Goal: Task Accomplishment & Management: Complete application form

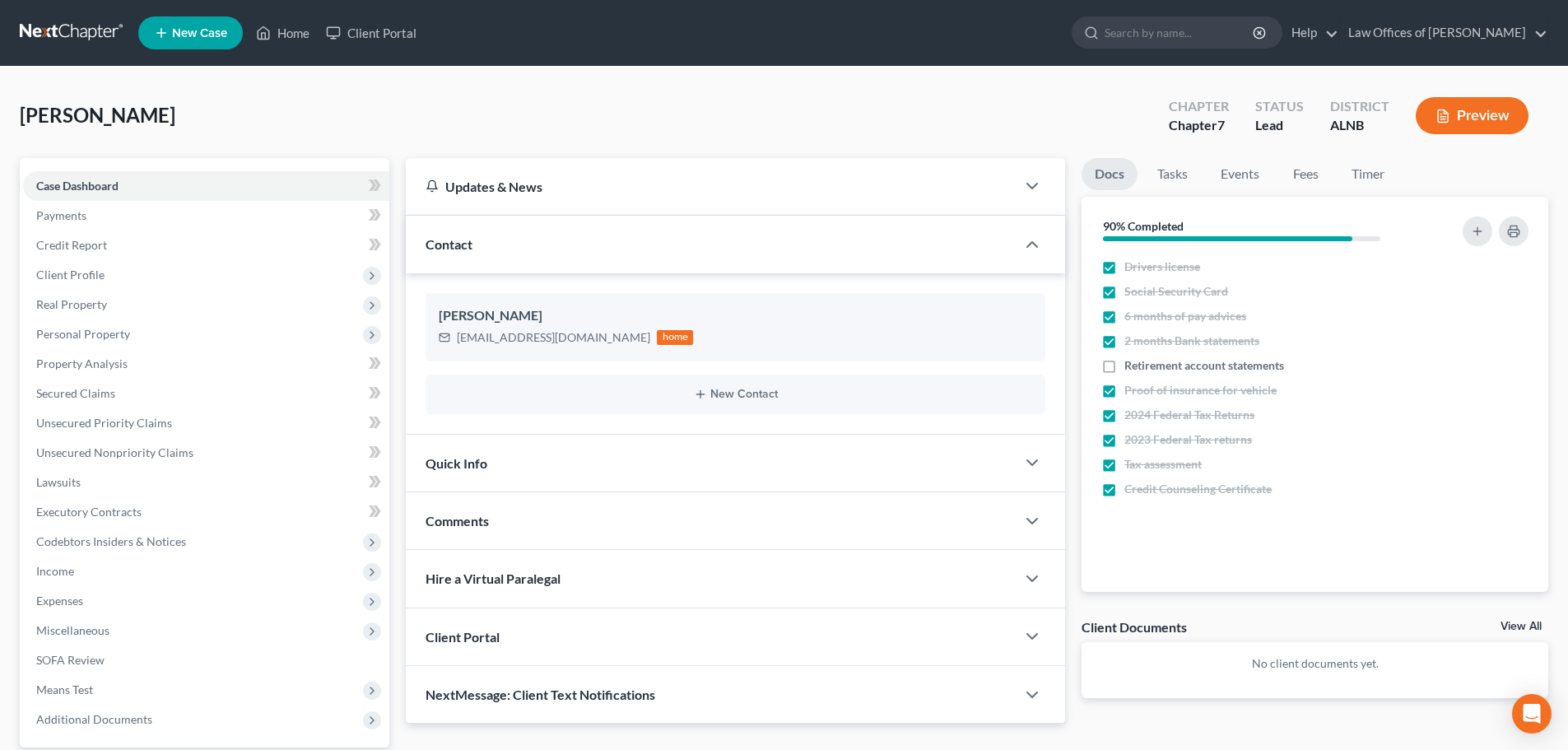
click at [219, 31] on span "New Case" at bounding box center [199, 33] width 55 height 13
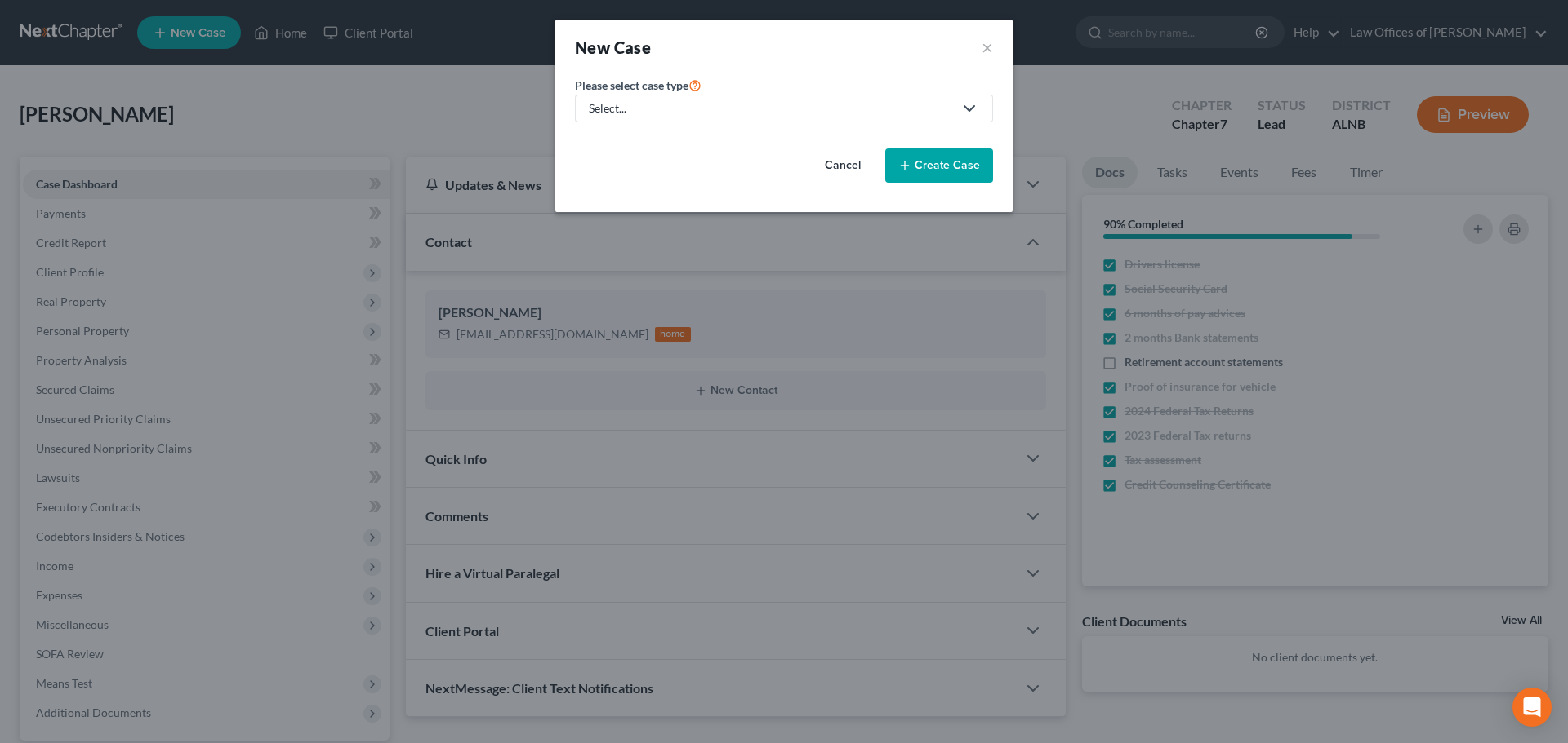
click at [967, 103] on icon at bounding box center [969, 108] width 19 height 19
click at [602, 139] on div "Bankruptcy" at bounding box center [620, 141] width 59 height 16
select select "1"
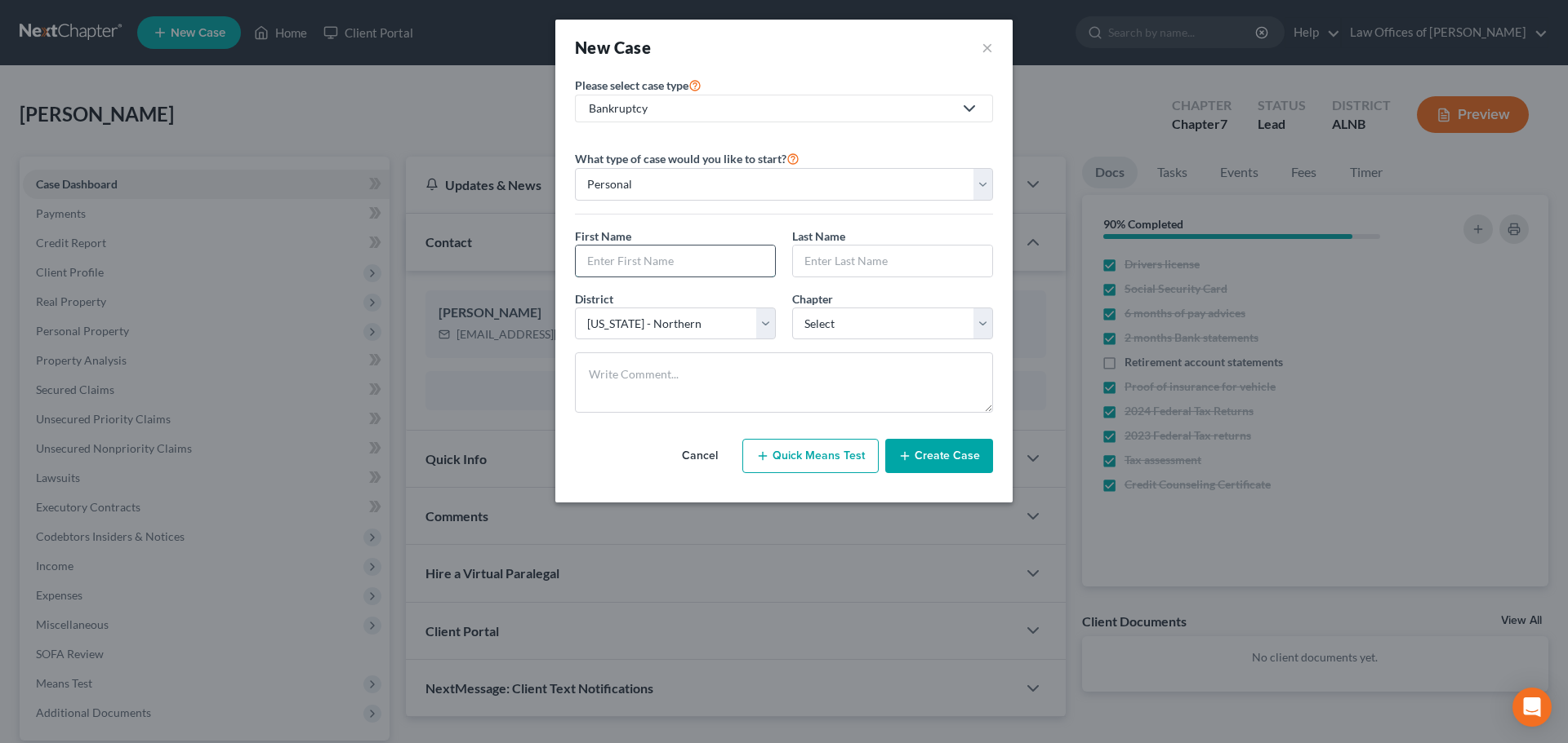
click at [692, 261] on input "text" at bounding box center [675, 261] width 199 height 31
type input "[PERSON_NAME]"
click at [978, 323] on select "Select 7 11 12 13" at bounding box center [893, 324] width 201 height 33
select select "3"
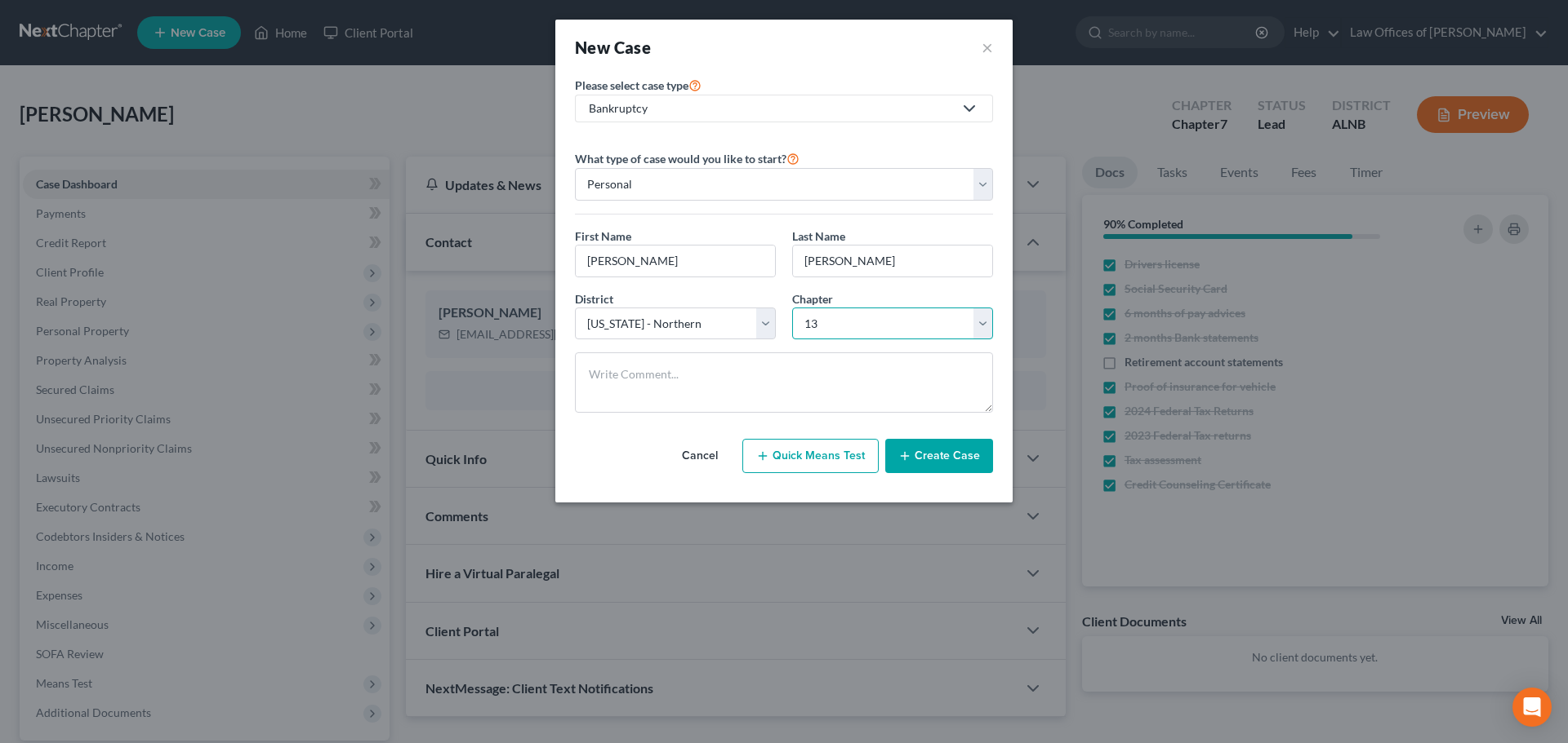
click at [792, 308] on select "Select 7 11 12 13" at bounding box center [893, 324] width 201 height 33
click at [954, 454] on button "Create Case" at bounding box center [939, 456] width 108 height 35
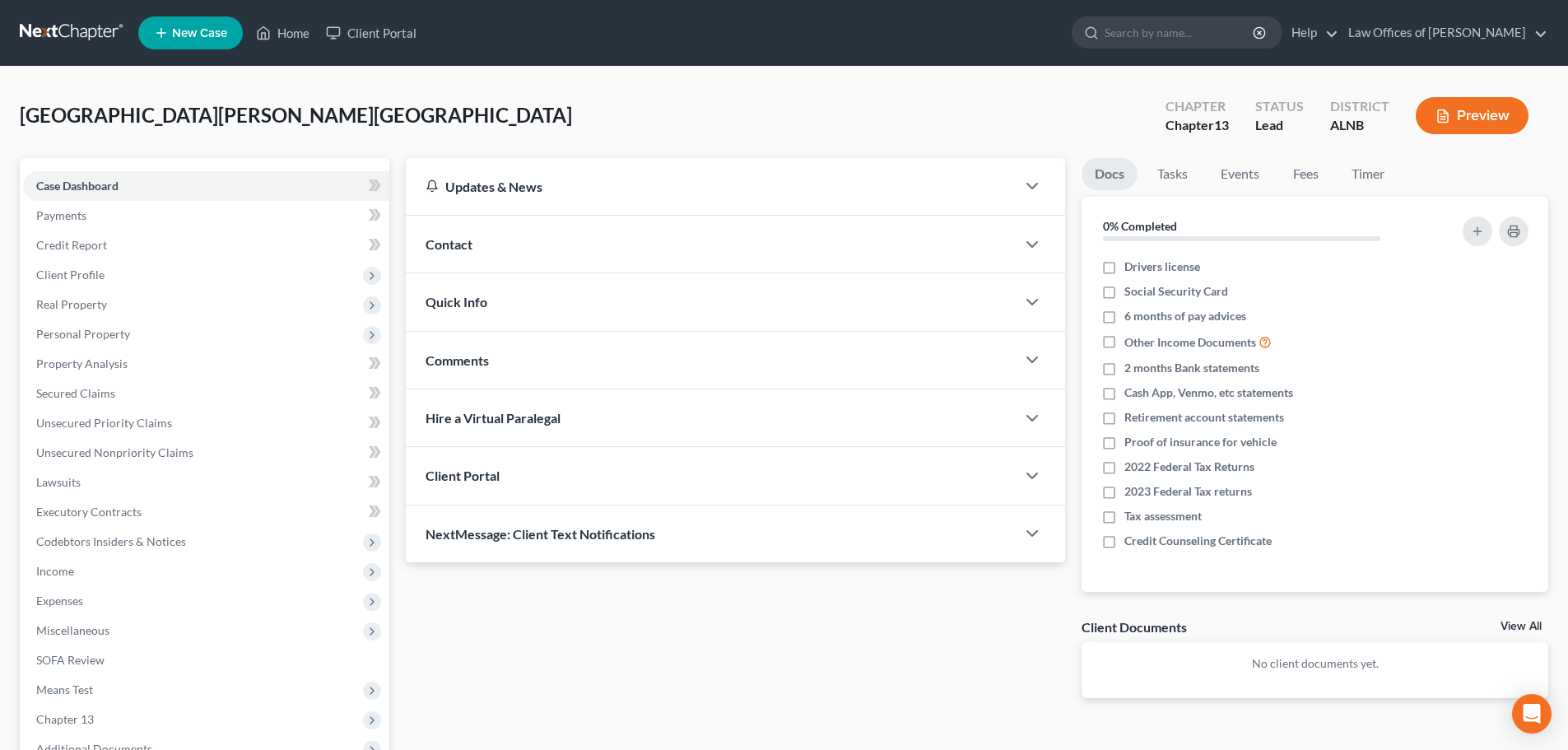
click at [665, 244] on div "Contact" at bounding box center [710, 243] width 610 height 57
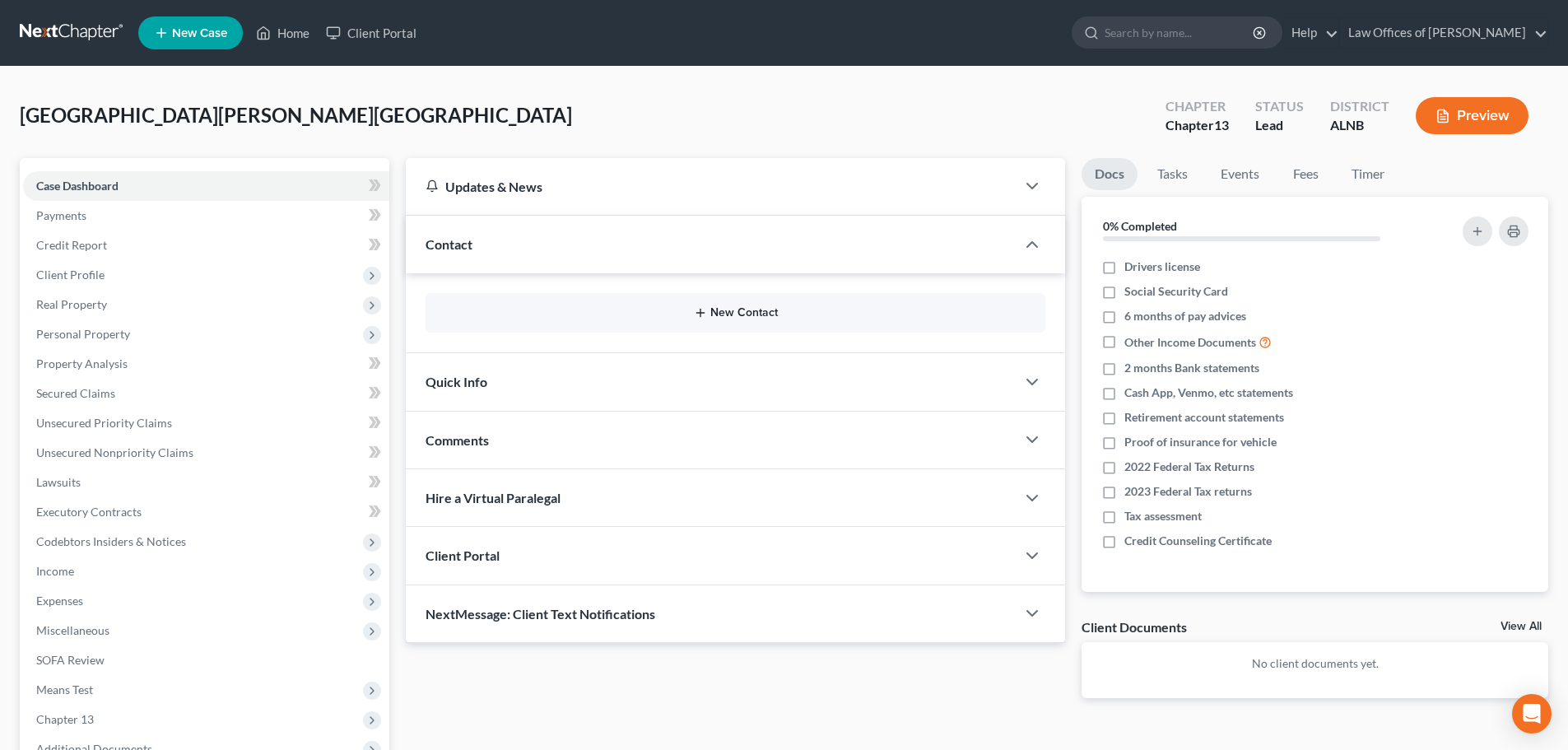
click at [760, 312] on button "New Contact" at bounding box center [736, 312] width 594 height 13
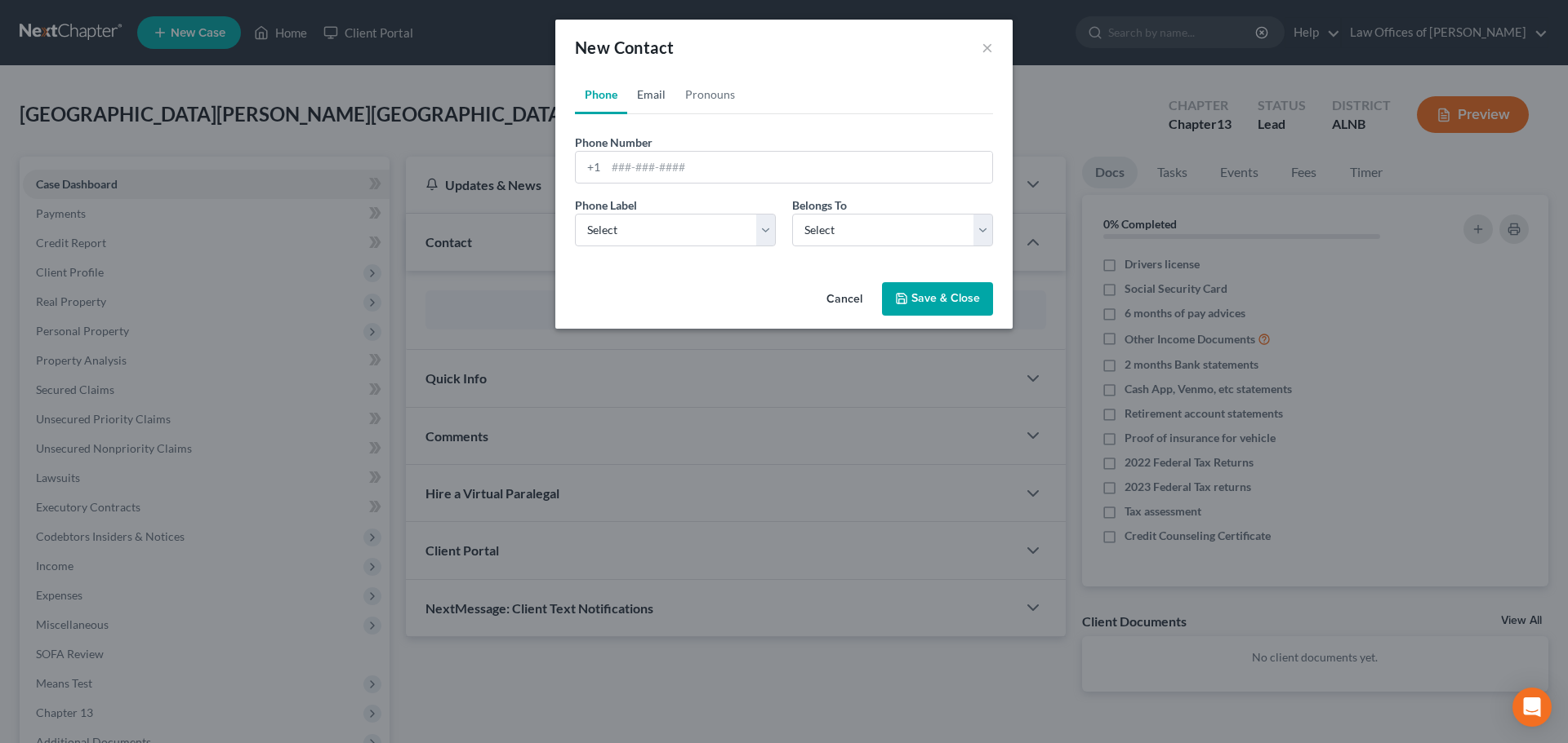
drag, startPoint x: 655, startPoint y: 93, endPoint x: 716, endPoint y: 151, distance: 84.2
click at [655, 93] on link "Email" at bounding box center [651, 94] width 48 height 39
click at [695, 167] on input "email" at bounding box center [799, 167] width 387 height 31
paste input "[EMAIL_ADDRESS][DOMAIN_NAME]"
type input "[EMAIL_ADDRESS][DOMAIN_NAME]"
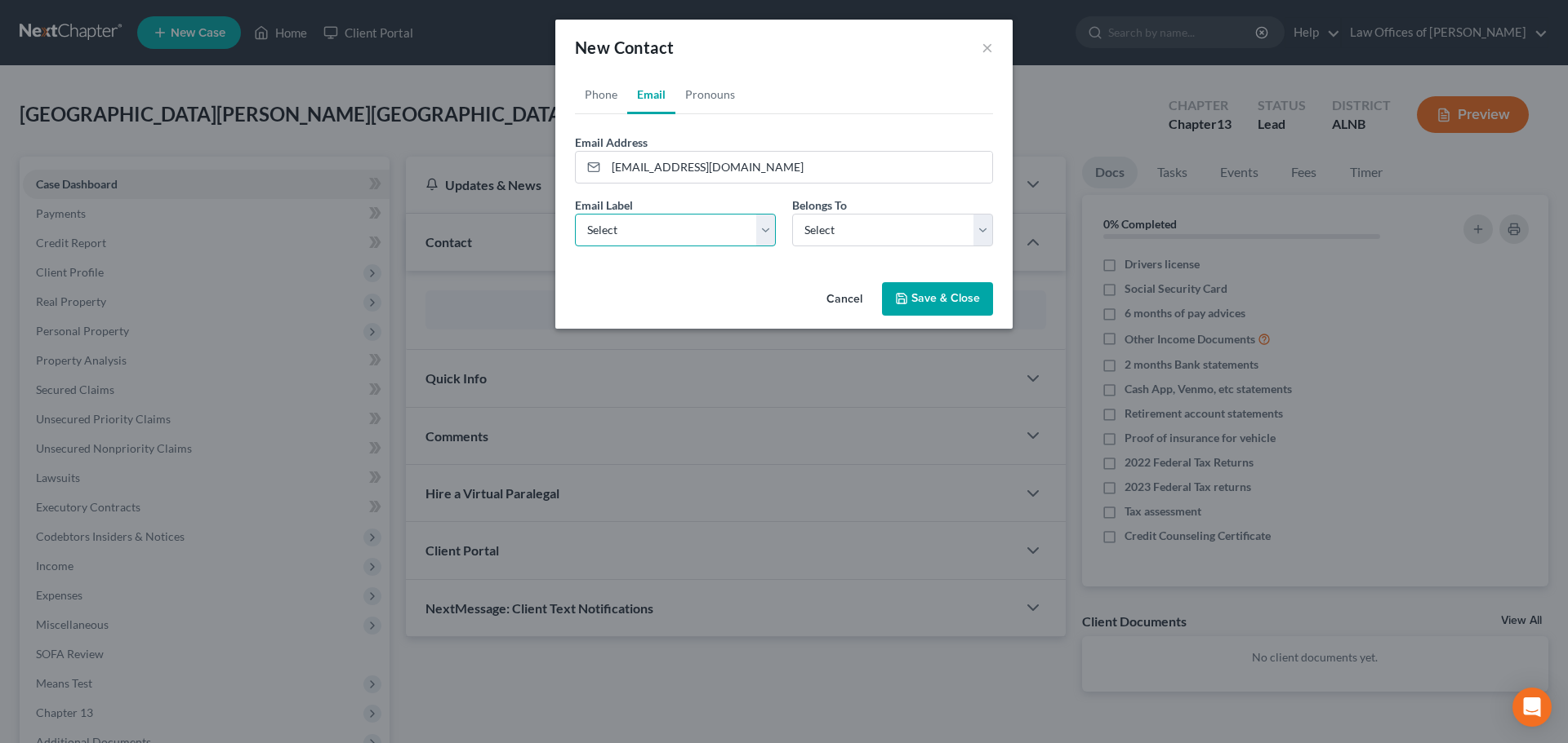
click at [767, 229] on select "Select Home Work Other" at bounding box center [675, 229] width 201 height 33
select select "0"
click at [575, 213] on select "Select Home Work Other" at bounding box center [675, 229] width 201 height 33
drag, startPoint x: 987, startPoint y: 234, endPoint x: 950, endPoint y: 233, distance: 37.0
click at [987, 234] on select "Select Client Other" at bounding box center [893, 229] width 201 height 33
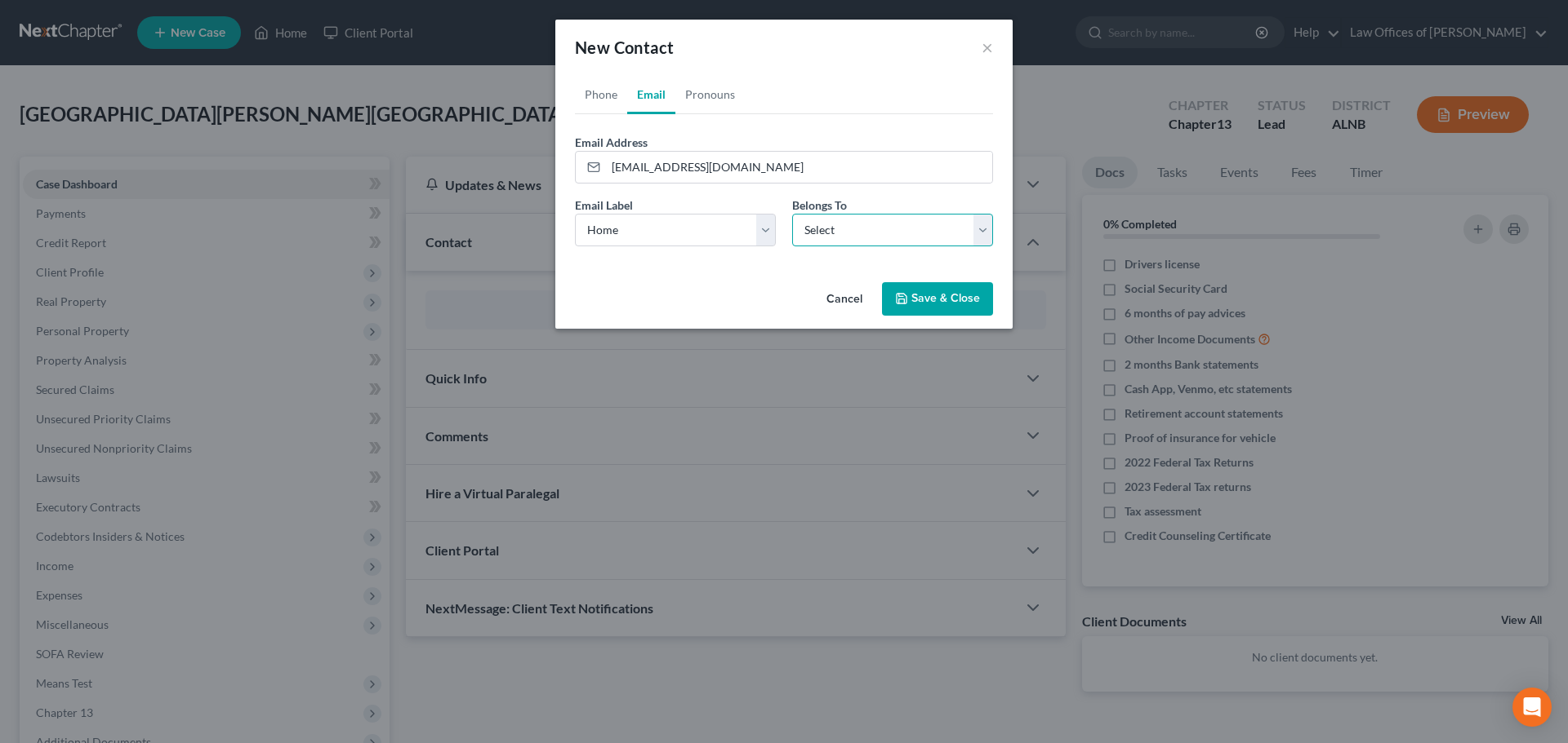
select select "0"
click at [792, 213] on select "Select Client Other" at bounding box center [893, 229] width 201 height 33
select select "0"
click at [600, 92] on link "Phone" at bounding box center [601, 94] width 52 height 39
click at [760, 164] on input "tel" at bounding box center [799, 167] width 387 height 31
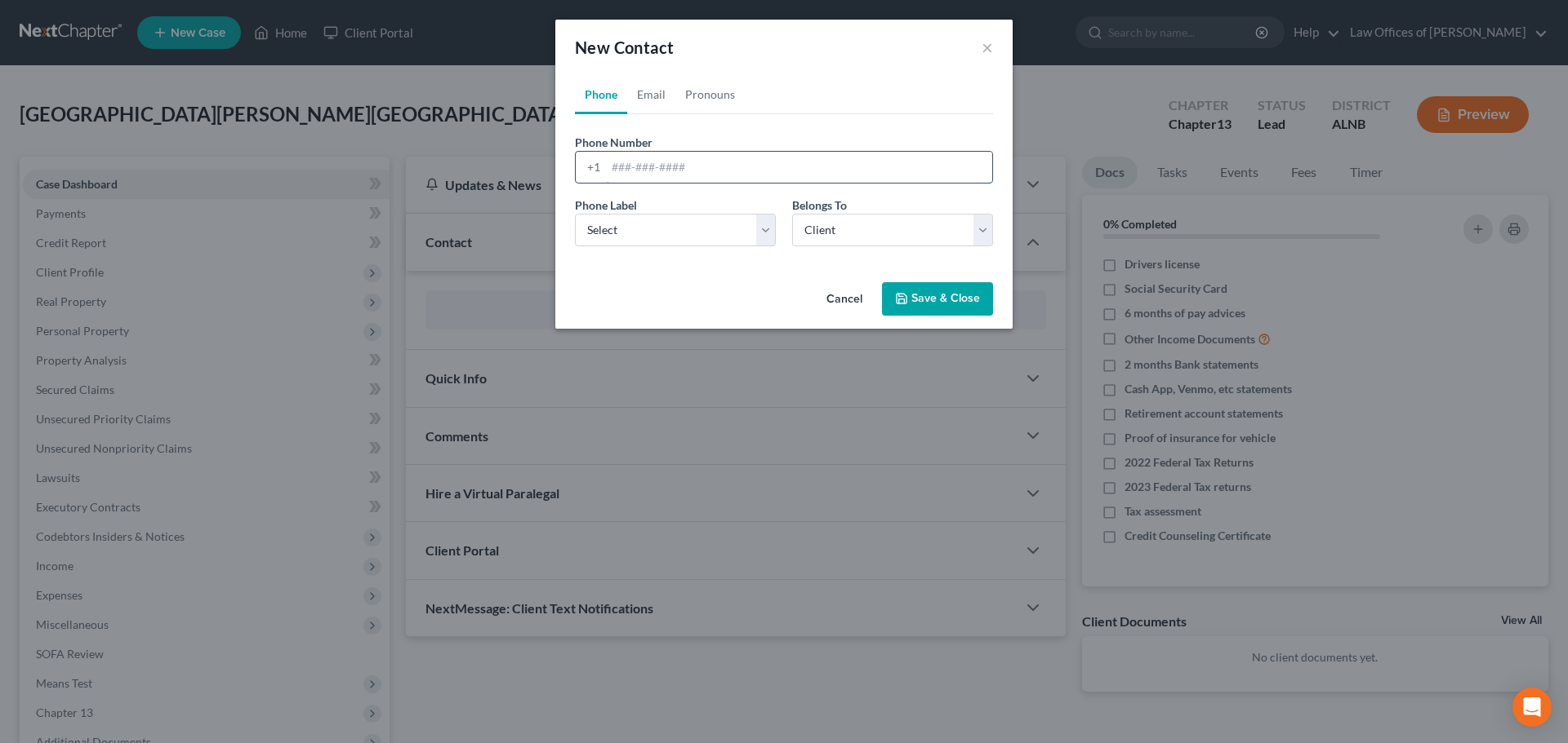
paste input "[PHONE_NUMBER]"
type input "[PHONE_NUMBER]"
click at [765, 233] on select "Select Mobile Home Work Other" at bounding box center [675, 229] width 201 height 33
select select "0"
click at [575, 213] on select "Select Mobile Home Work Other" at bounding box center [675, 229] width 201 height 33
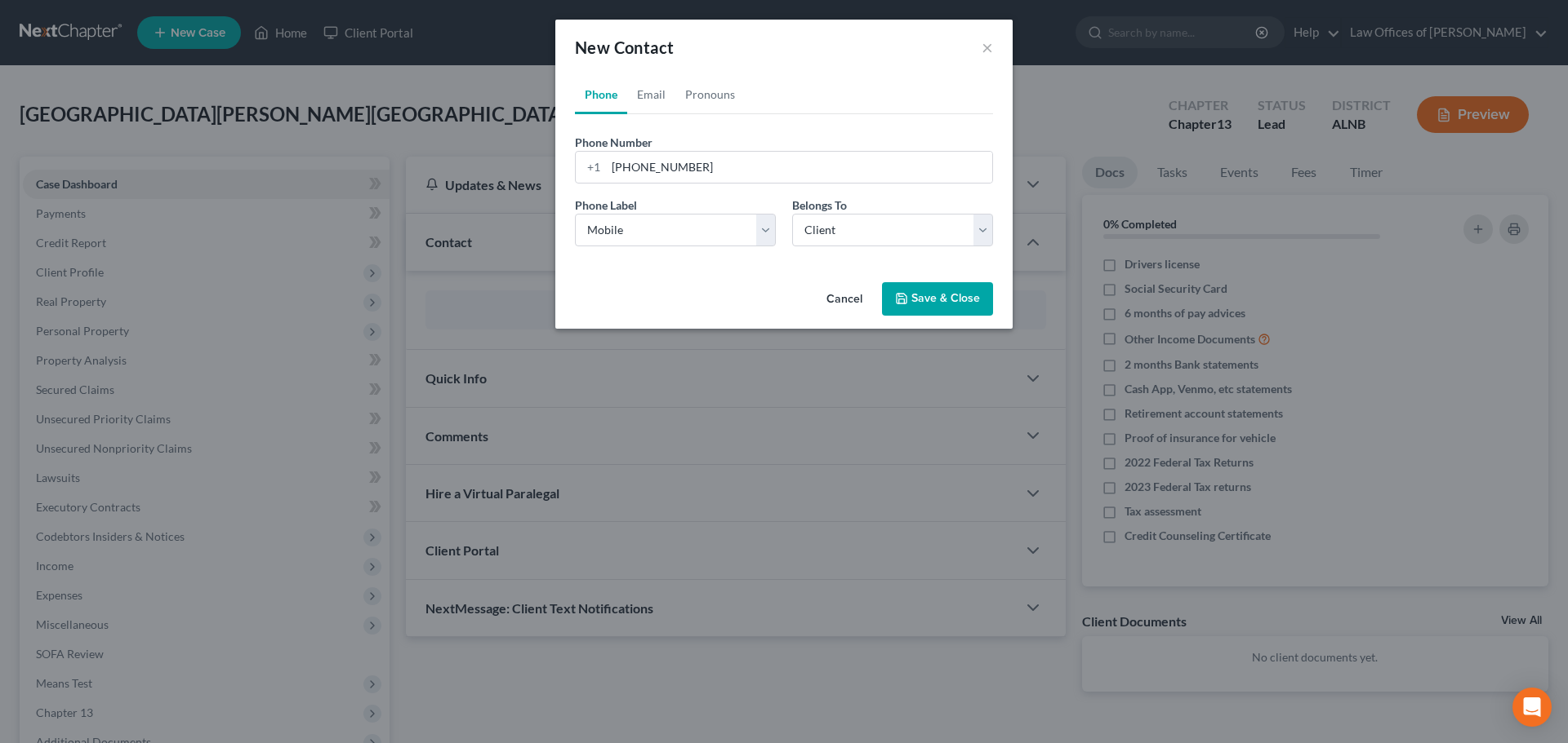
click at [940, 296] on button "Save & Close" at bounding box center [938, 299] width 111 height 35
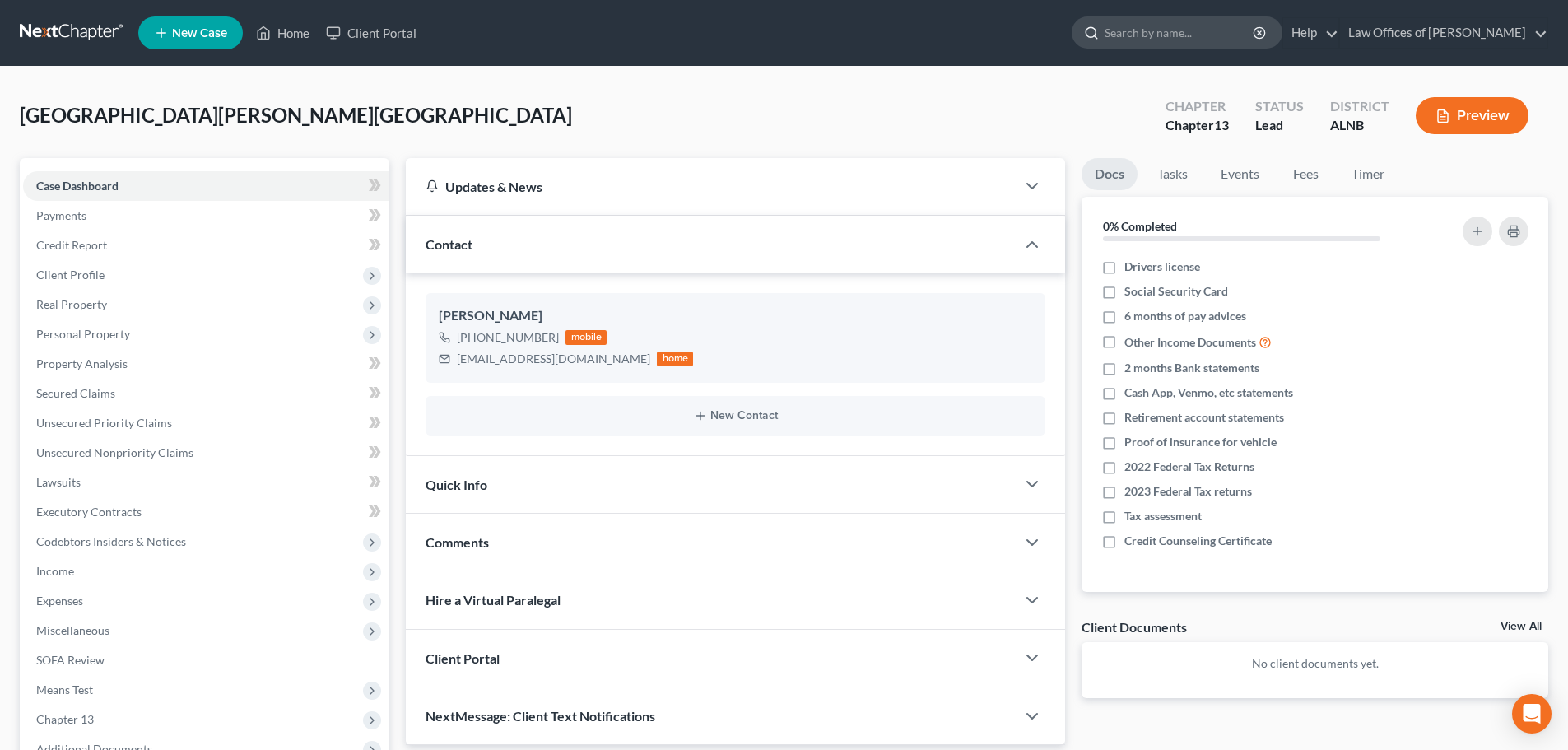
click at [1224, 37] on input "search" at bounding box center [1179, 32] width 151 height 31
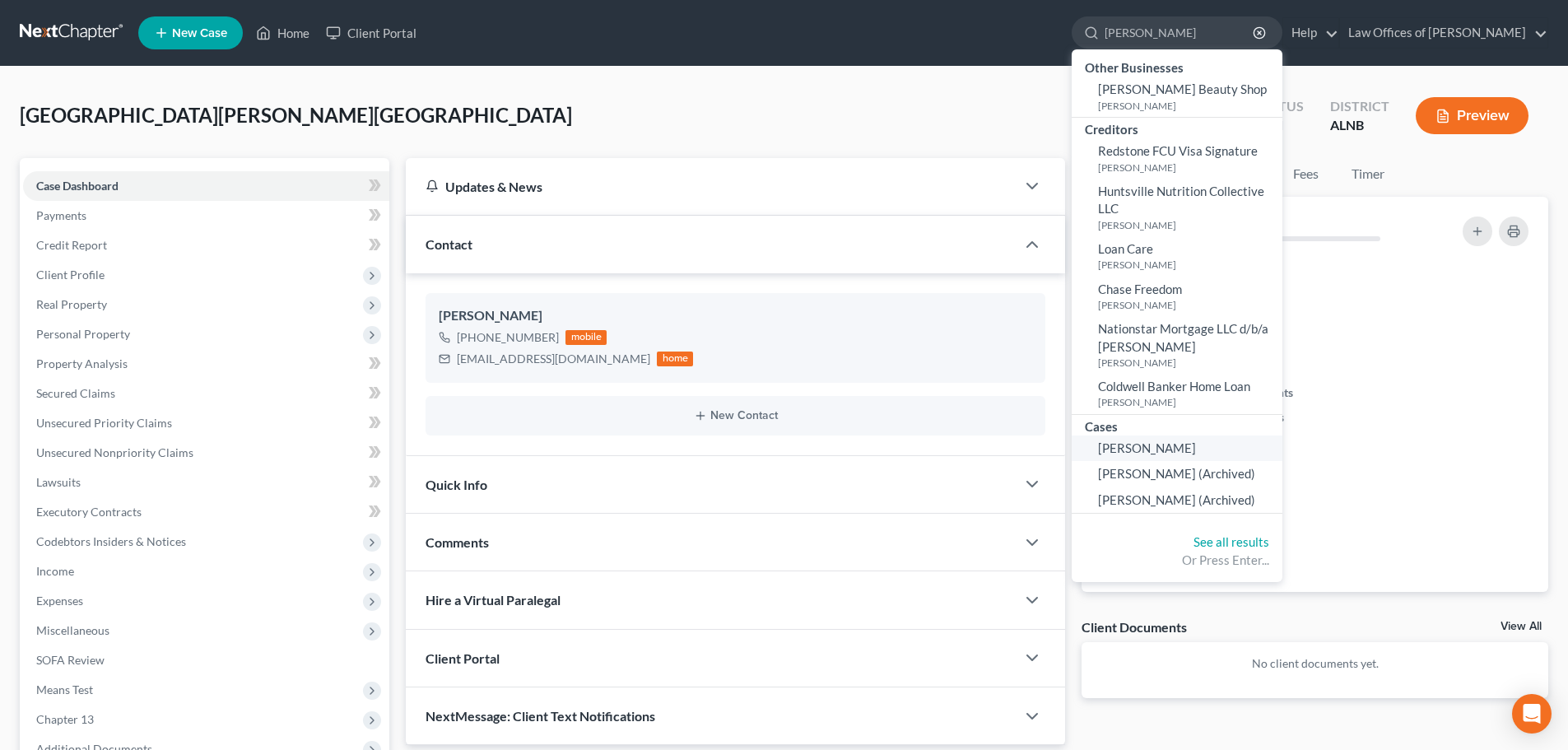
type input "[PERSON_NAME]"
click at [1162, 449] on span "[PERSON_NAME]" at bounding box center [1147, 448] width 98 height 14
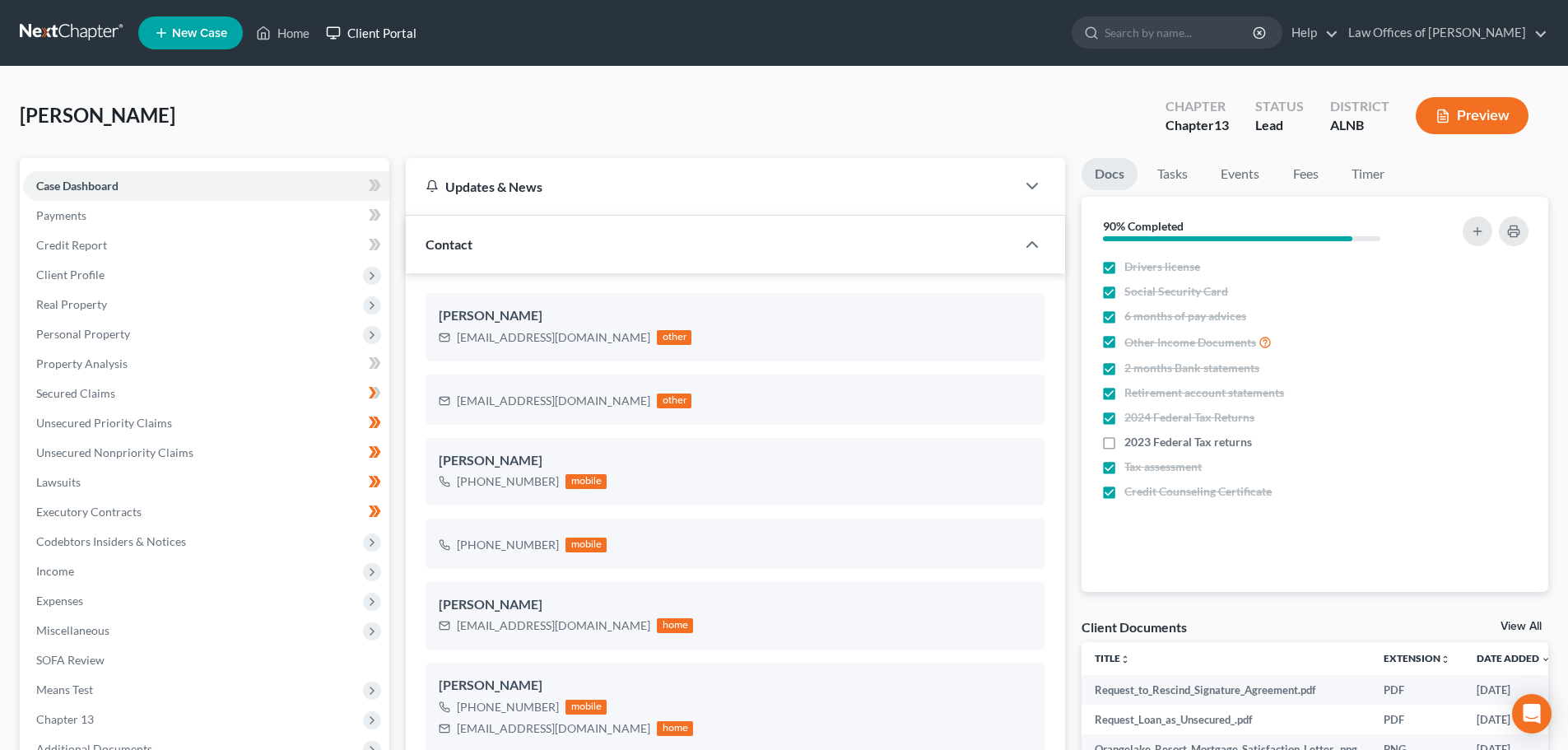
click at [388, 35] on link "Client Portal" at bounding box center [371, 32] width 107 height 30
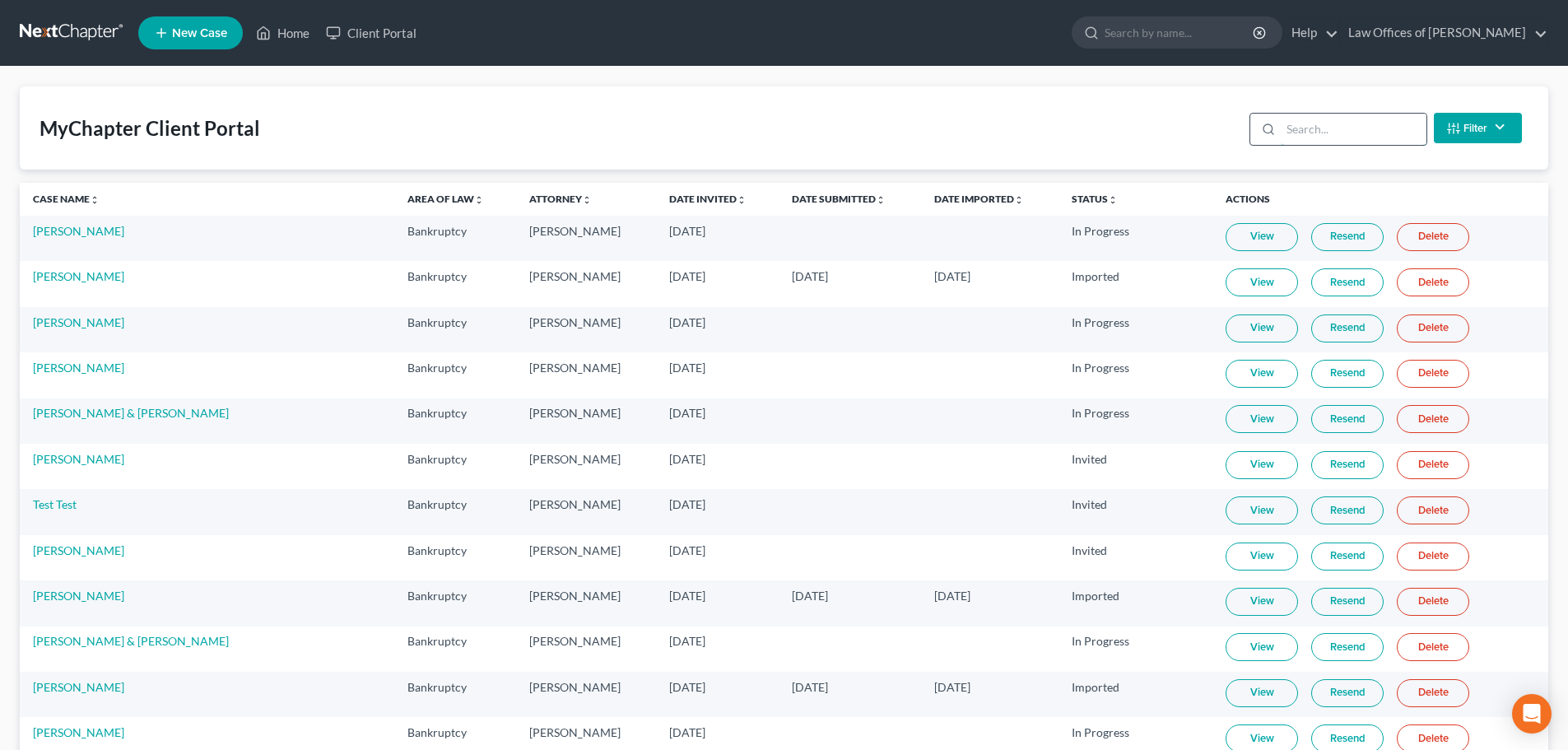
click at [1358, 121] on input "search" at bounding box center [1354, 129] width 145 height 31
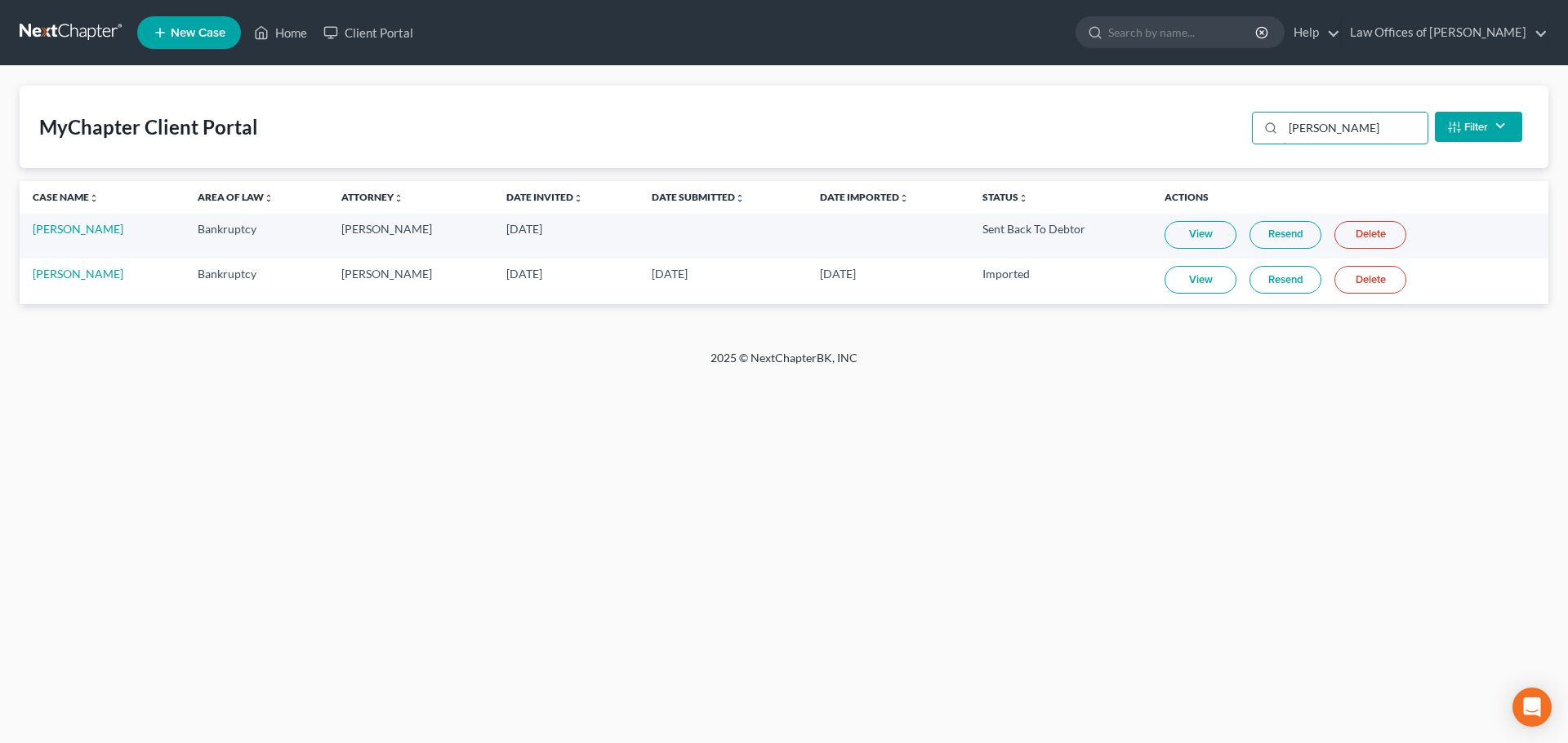
type input "[PERSON_NAME]"
click at [1272, 281] on link "Resend" at bounding box center [1284, 279] width 72 height 28
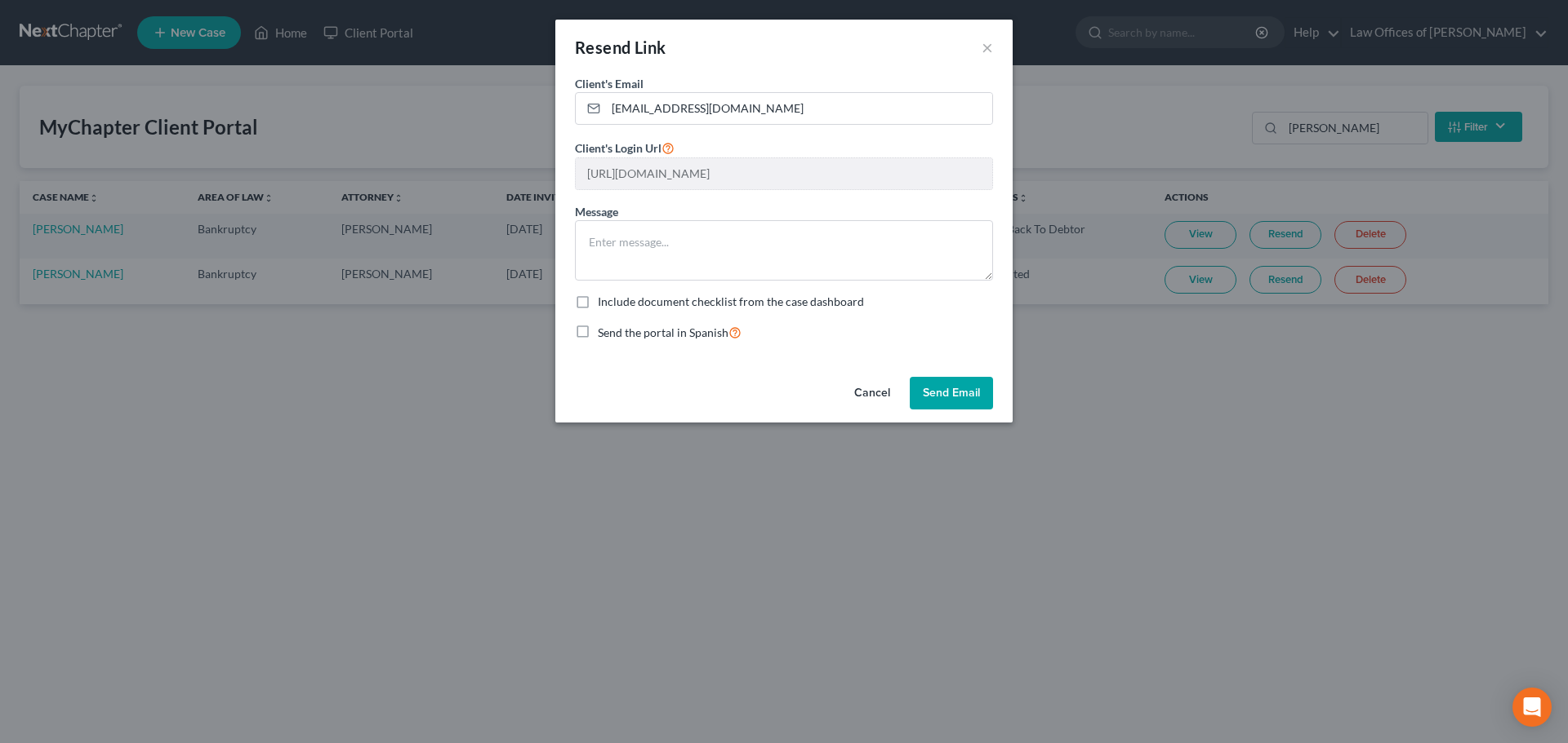
click at [958, 394] on button "Send Email" at bounding box center [951, 393] width 84 height 33
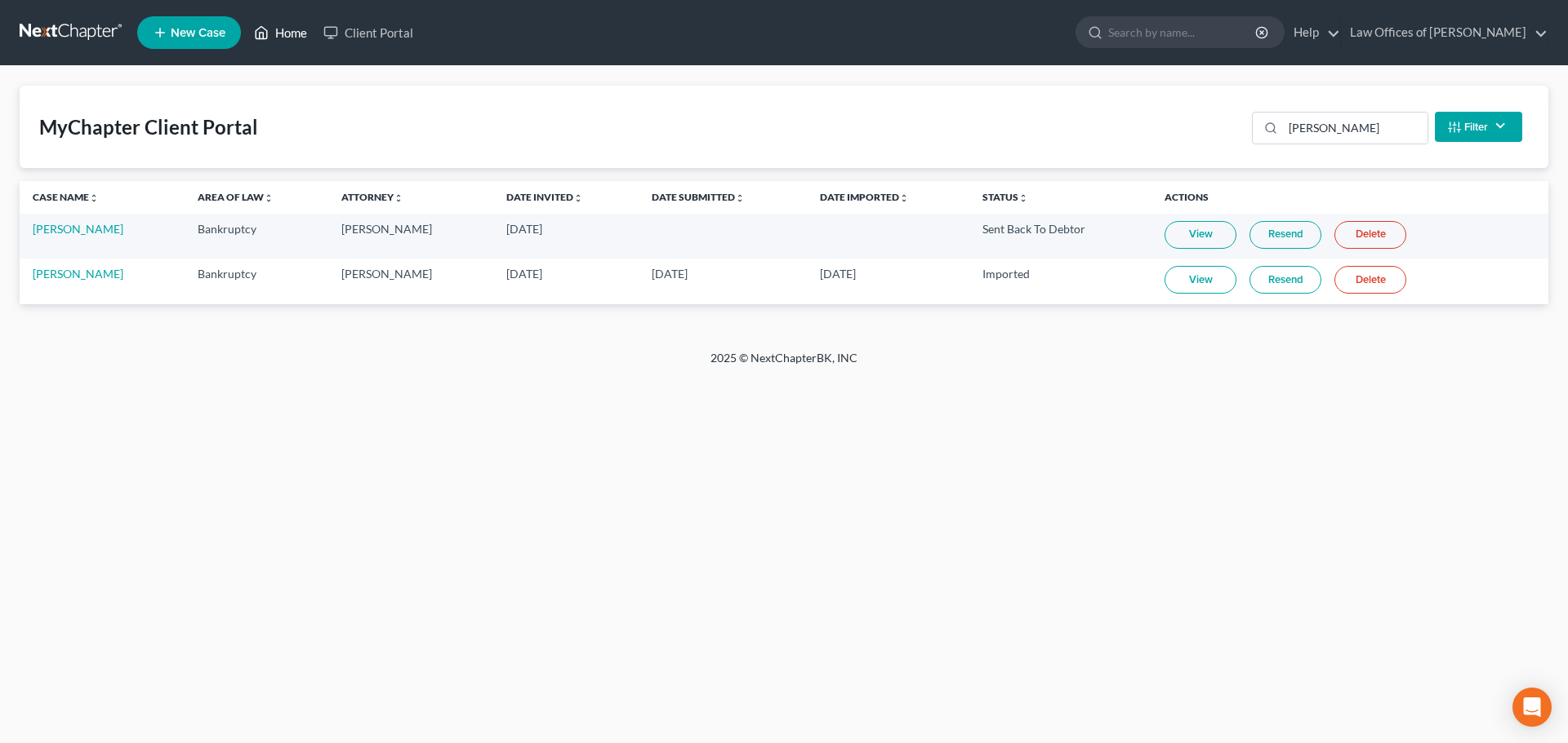
click at [286, 35] on link "Home" at bounding box center [280, 32] width 69 height 30
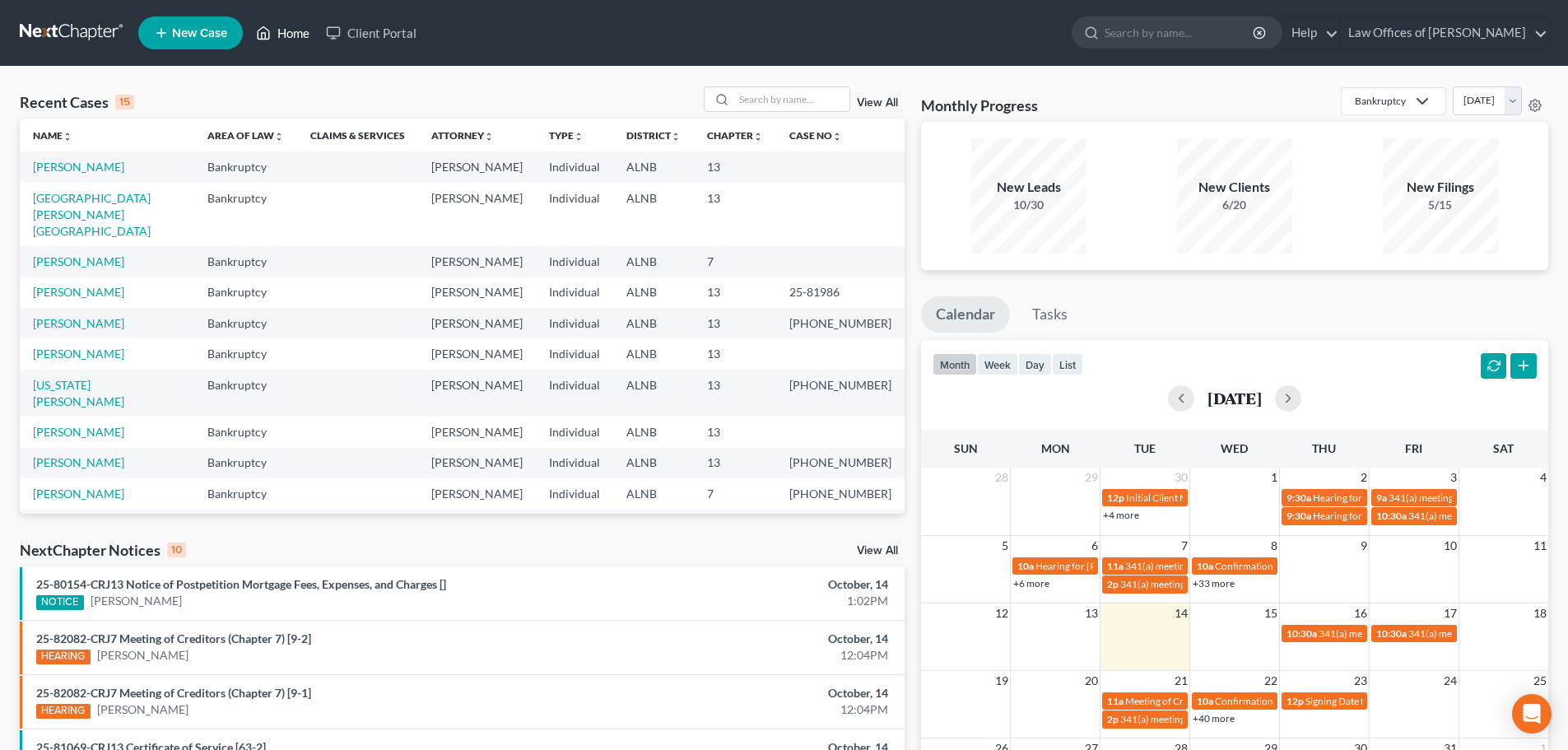
click at [293, 30] on link "Home" at bounding box center [282, 32] width 70 height 30
click at [65, 198] on link "[GEOGRAPHIC_DATA][PERSON_NAME][GEOGRAPHIC_DATA]" at bounding box center [92, 214] width 117 height 47
